Goal: Information Seeking & Learning: Learn about a topic

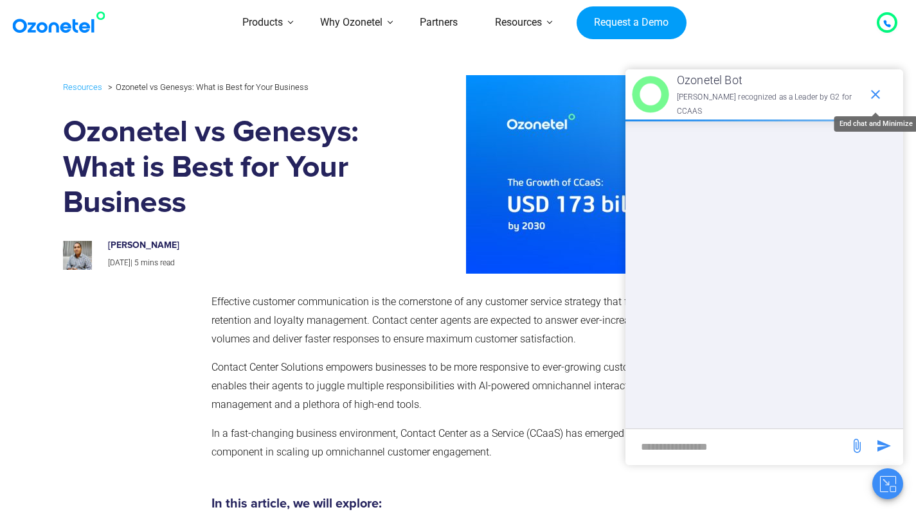
click at [877, 91] on icon "end chat or minimize" at bounding box center [875, 94] width 9 height 9
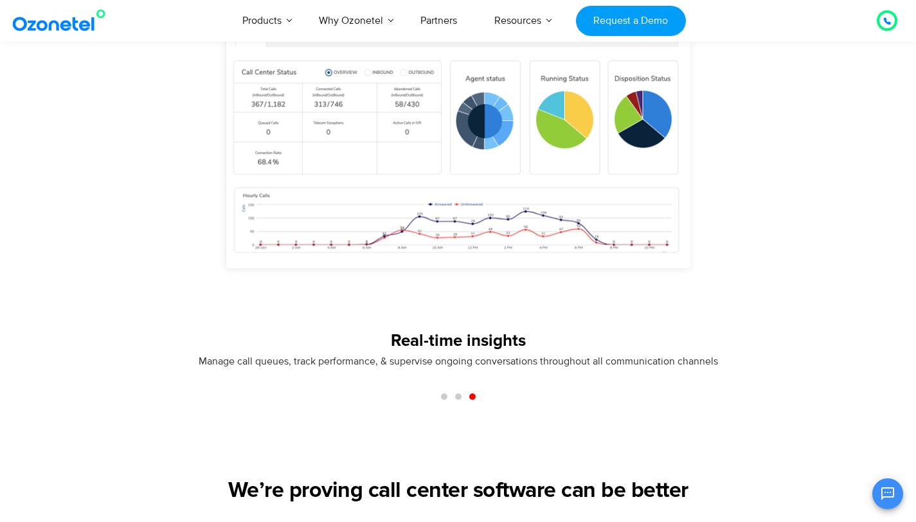
scroll to position [1080, 0]
click at [444, 399] on span "Go to slide 1" at bounding box center [444, 397] width 6 height 6
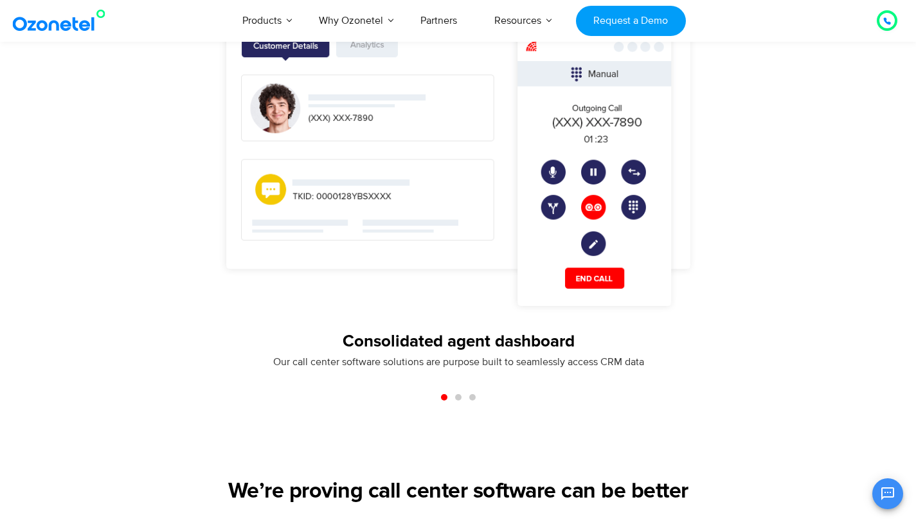
click at [458, 398] on span "Go to slide 2" at bounding box center [458, 397] width 6 height 6
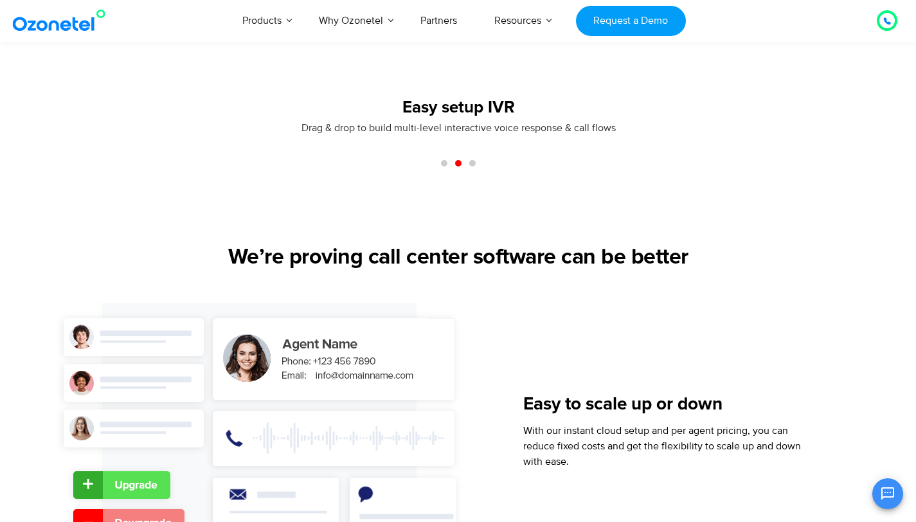
scroll to position [1427, 0]
